Goal: Navigation & Orientation: Find specific page/section

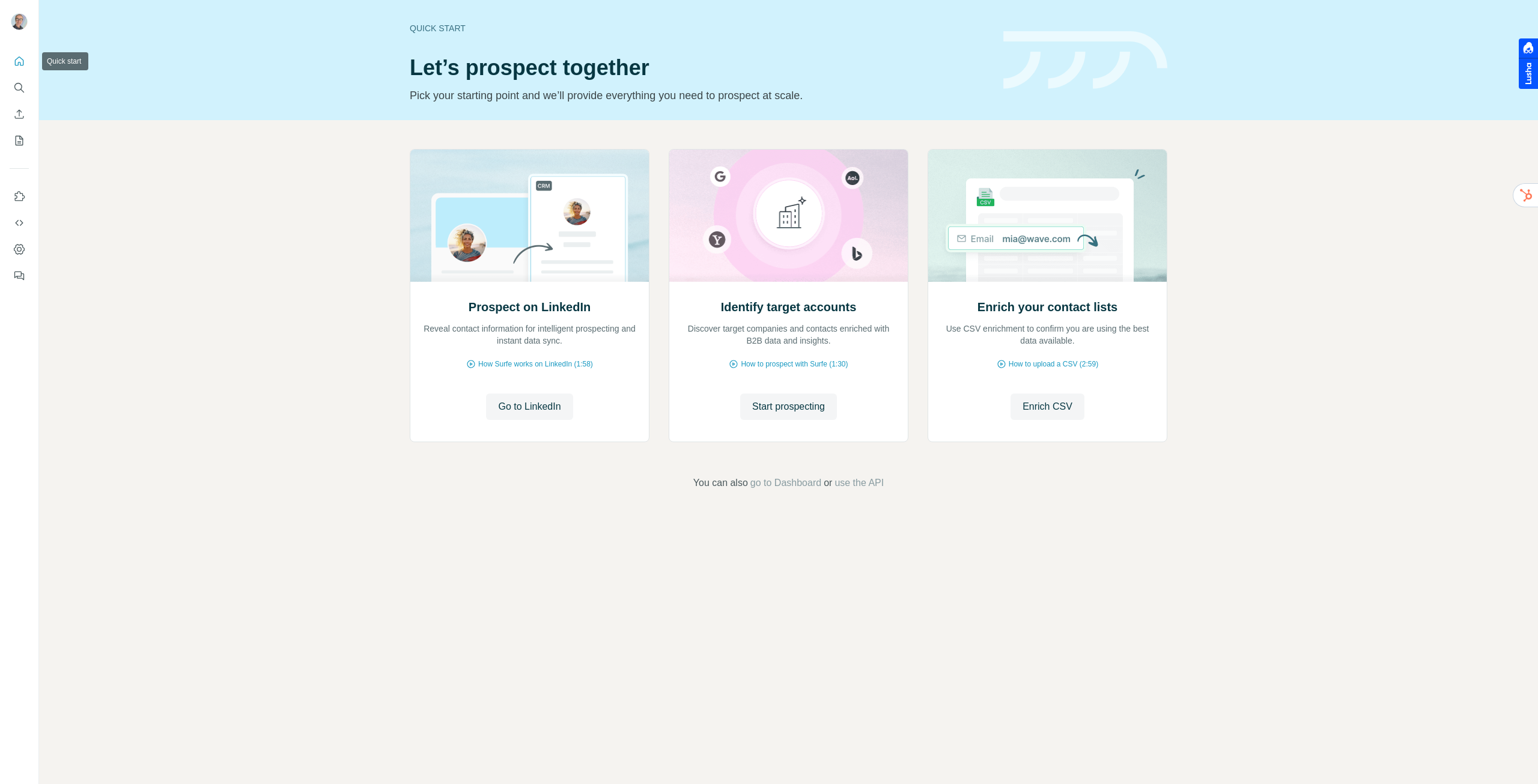
click at [18, 63] on icon "Quick start" at bounding box center [19, 61] width 9 height 9
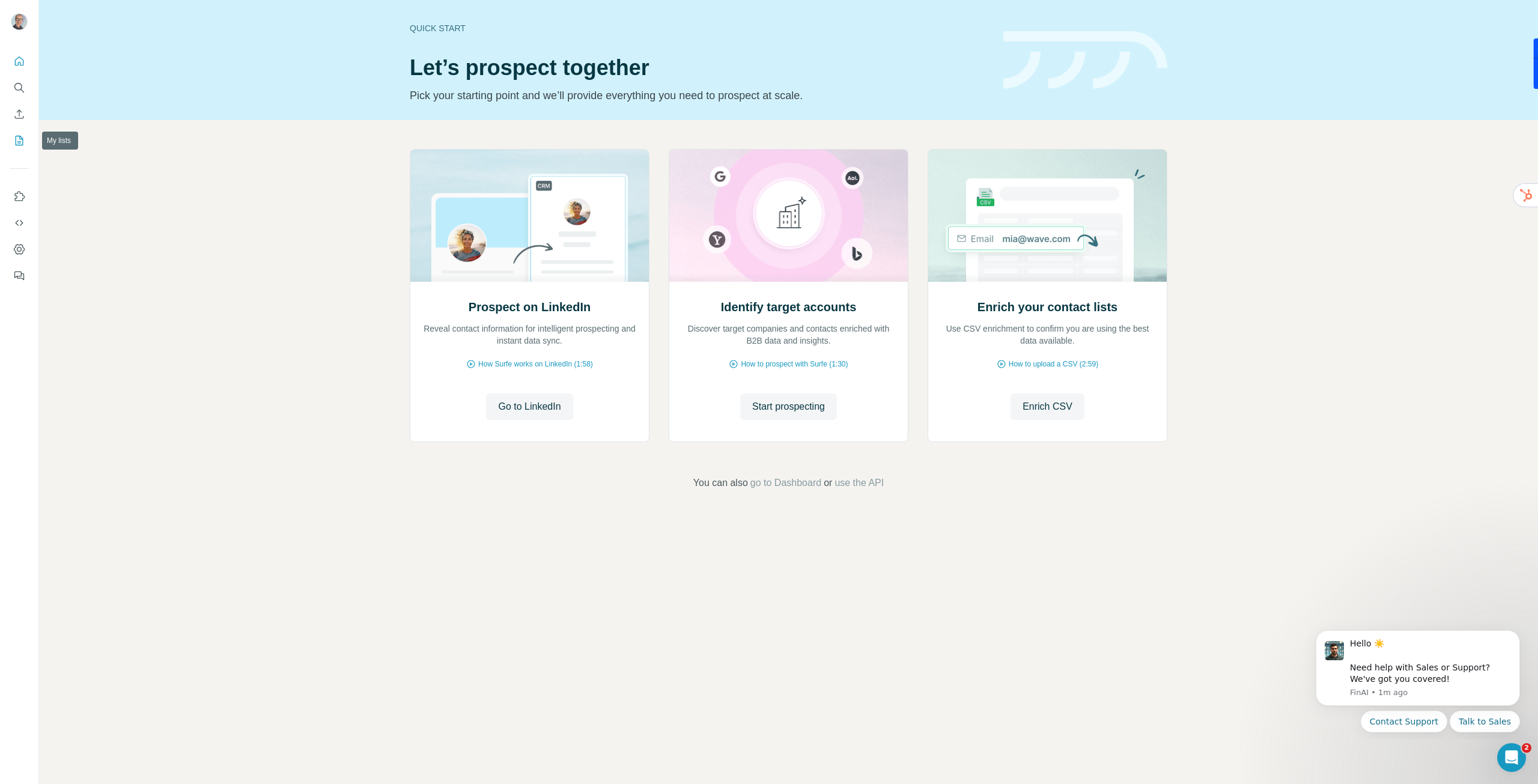
click at [19, 138] on icon "My lists" at bounding box center [19, 140] width 12 height 12
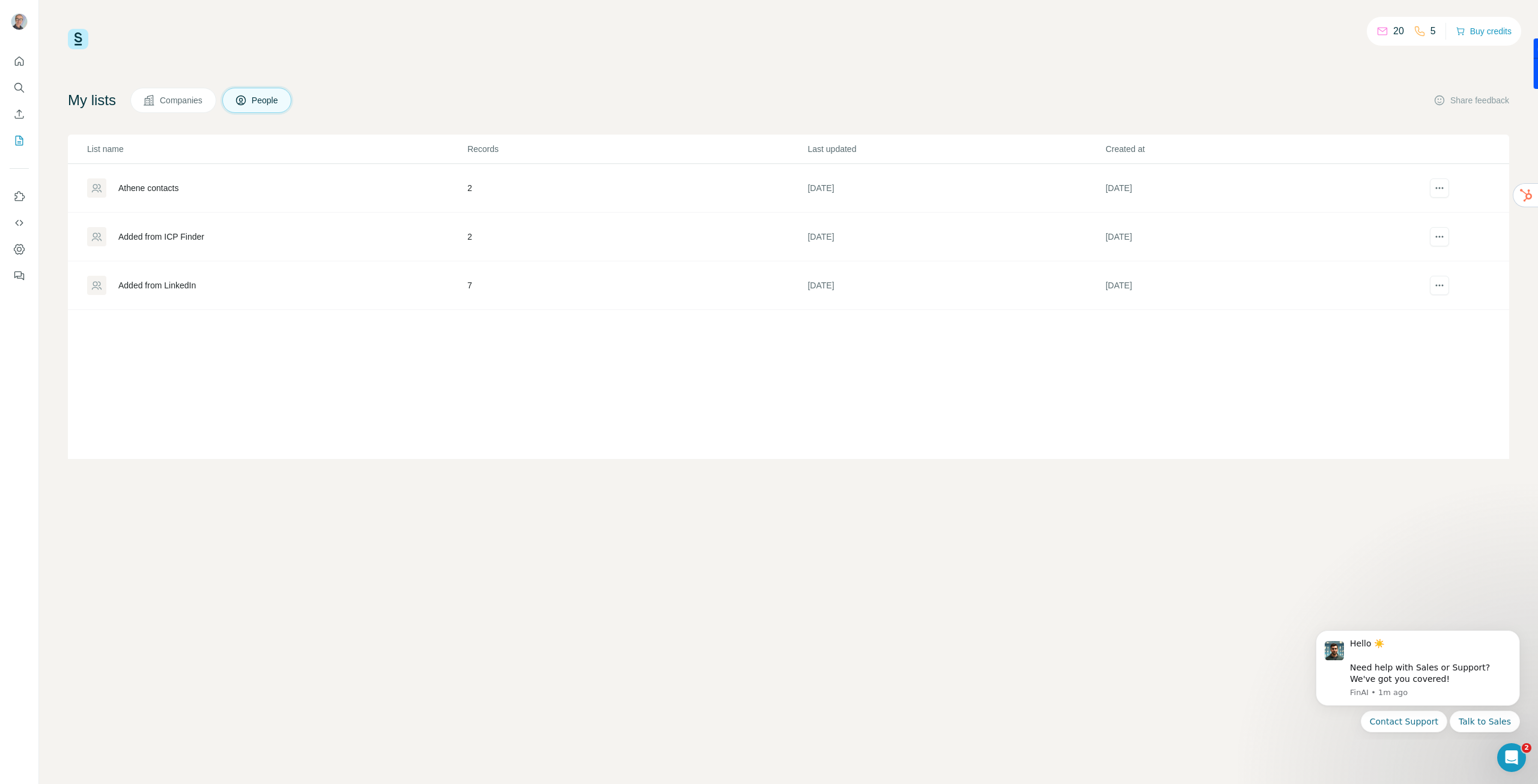
click at [169, 286] on div "Added from LinkedIn" at bounding box center [157, 285] width 78 height 12
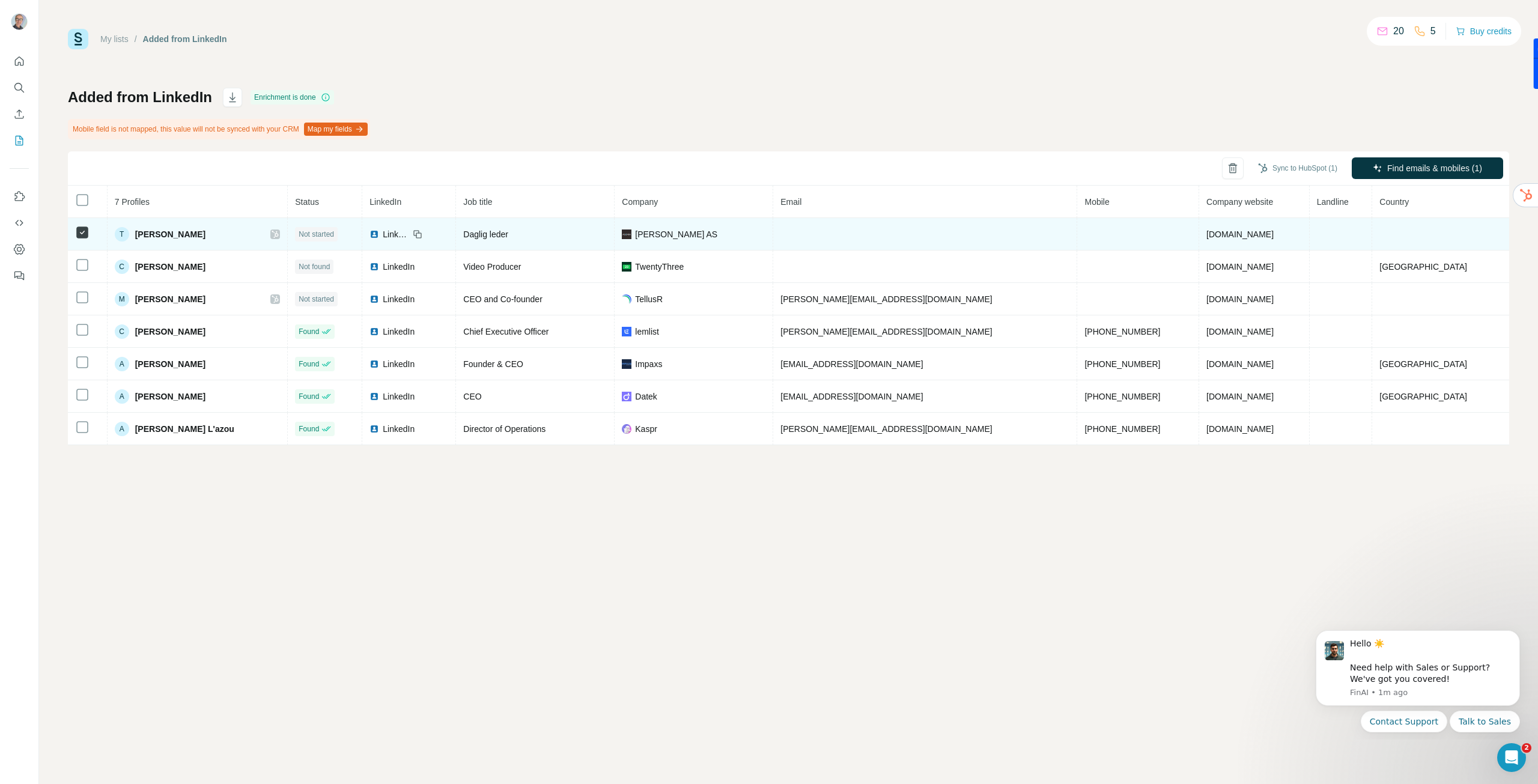
click at [944, 238] on td at bounding box center [925, 234] width 304 height 32
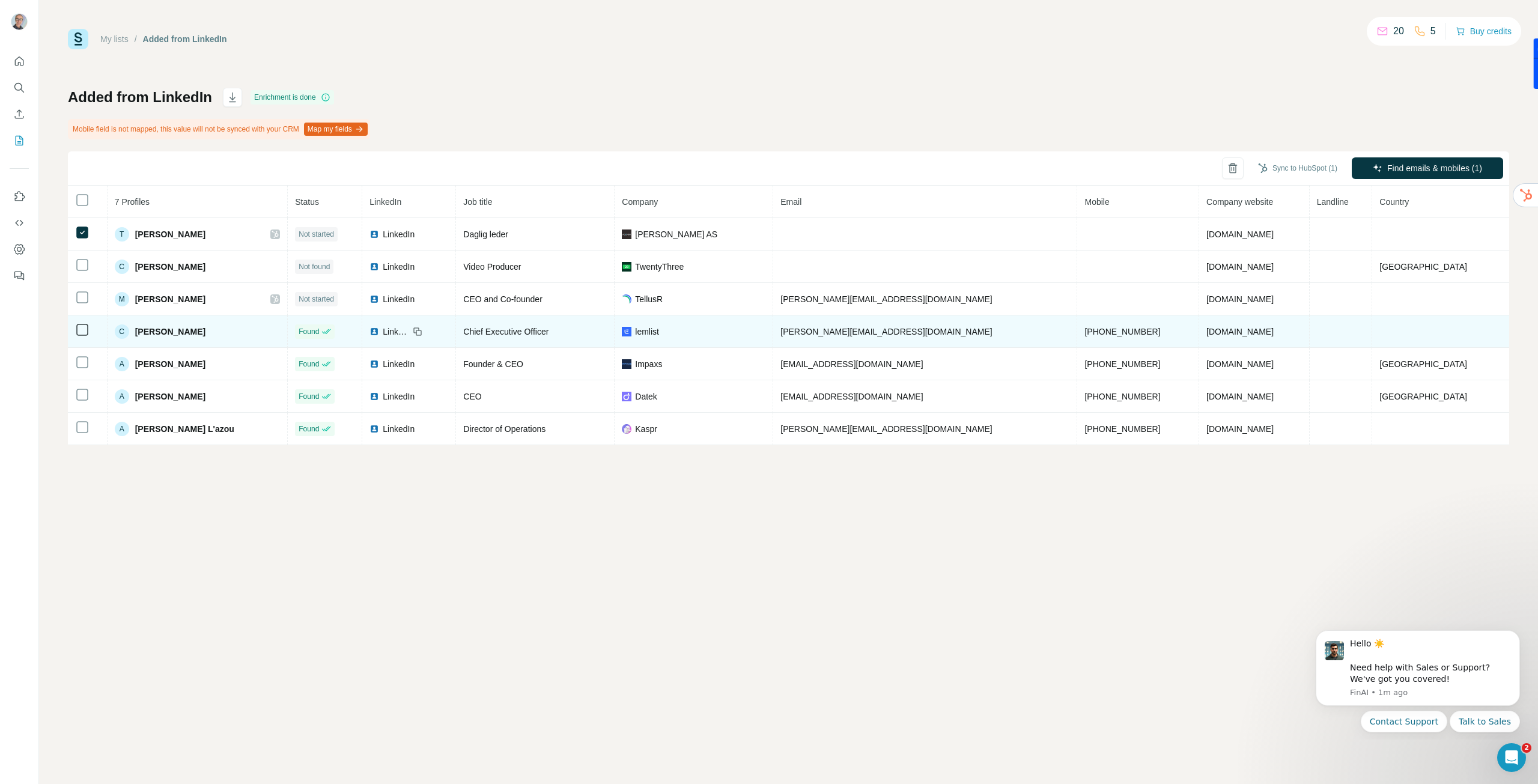
click at [893, 333] on span "[PERSON_NAME][EMAIL_ADDRESS][DOMAIN_NAME]" at bounding box center [886, 332] width 212 height 10
click at [903, 331] on span "[PERSON_NAME][EMAIL_ADDRESS][DOMAIN_NAME]" at bounding box center [886, 332] width 212 height 10
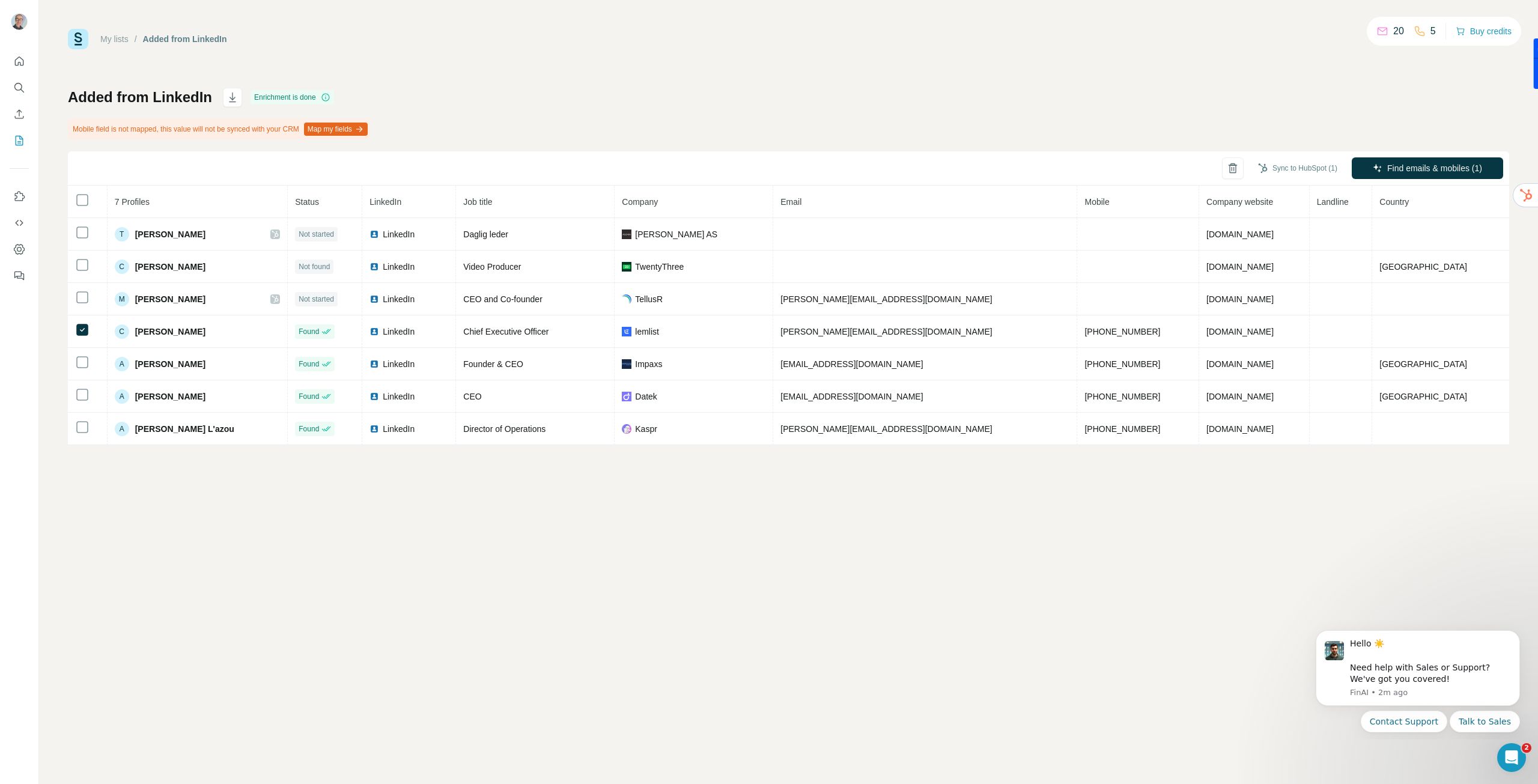
click at [909, 593] on div "My lists / Added from LinkedIn 20 5 Buy credits Added from LinkedIn Enrichment …" at bounding box center [789, 392] width 1499 height 784
click at [755, 102] on div "Added from LinkedIn Enrichment is done Mobile field is not mapped, this value w…" at bounding box center [789, 266] width 1442 height 357
click at [18, 143] on icon "My lists" at bounding box center [19, 140] width 12 height 12
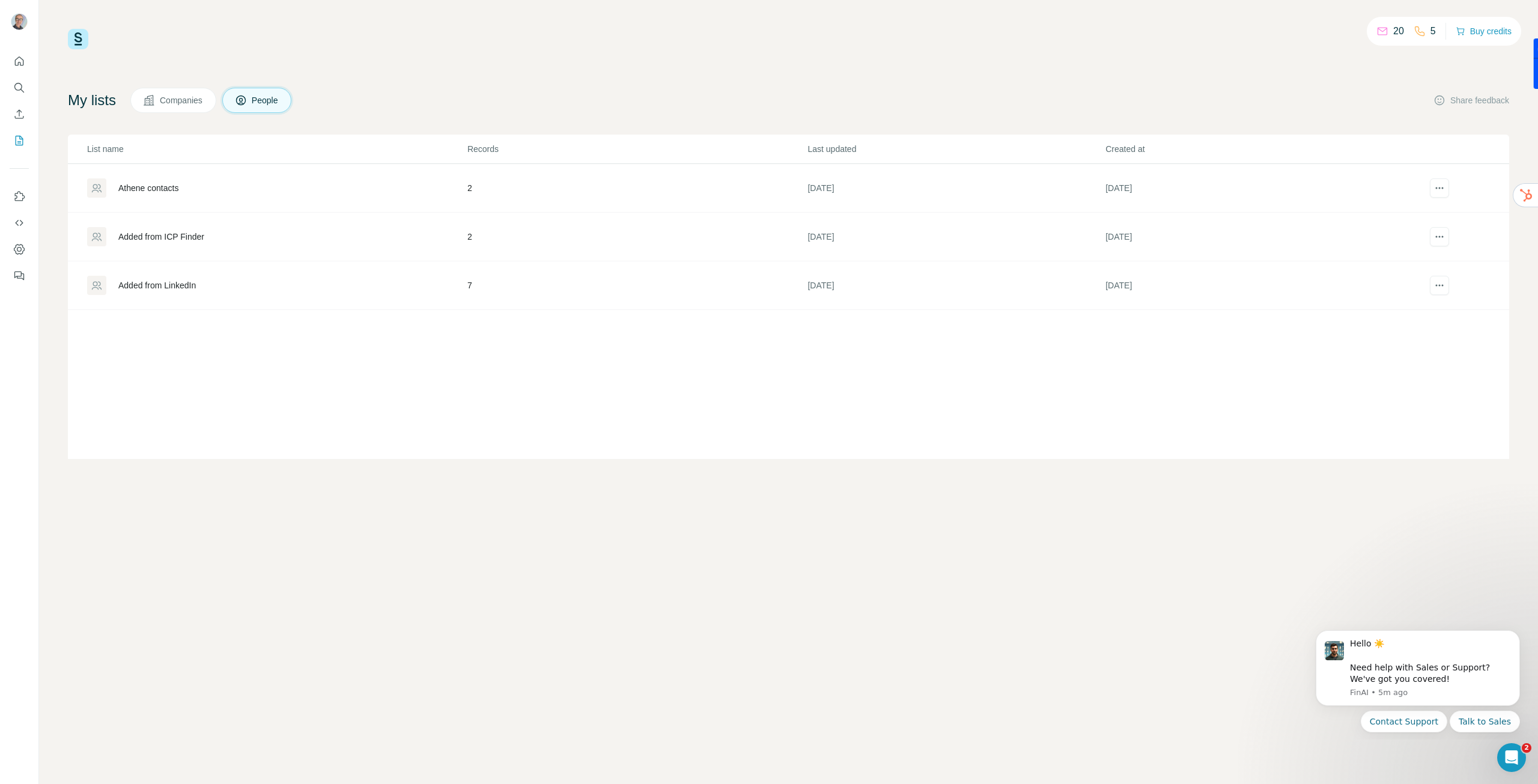
click at [159, 107] on button "Companies" at bounding box center [173, 100] width 86 height 25
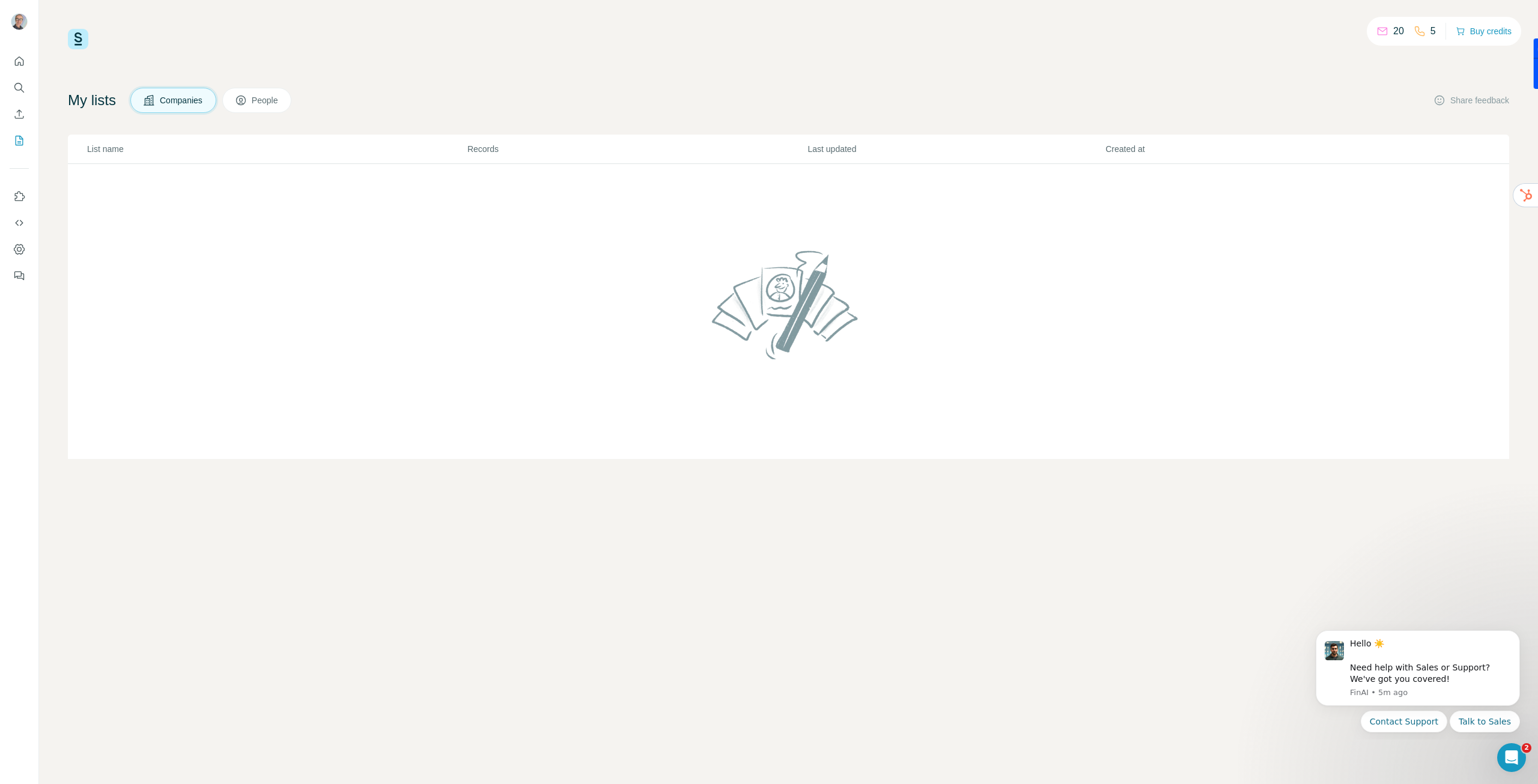
click at [247, 99] on icon at bounding box center [240, 100] width 12 height 12
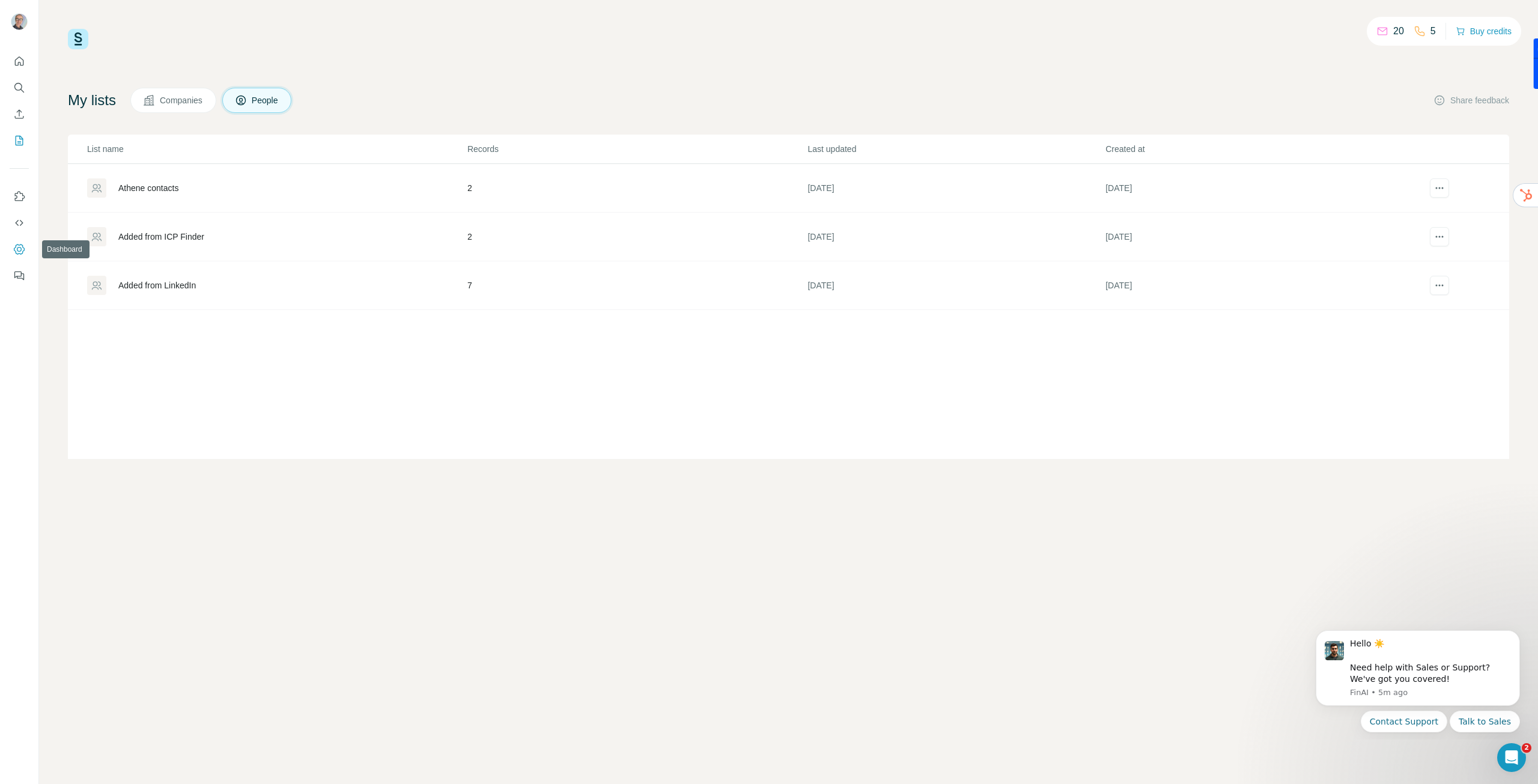
click at [18, 242] on button "Dashboard" at bounding box center [20, 249] width 20 height 22
